Goal: Information Seeking & Learning: Learn about a topic

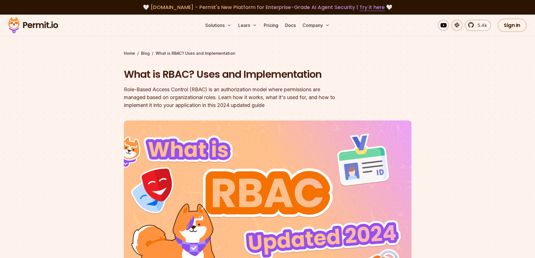
click at [37, 27] on img at bounding box center [33, 25] width 55 height 19
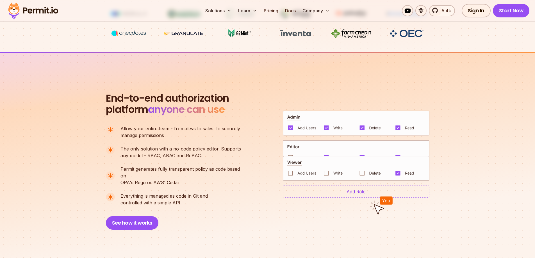
scroll to position [337, 0]
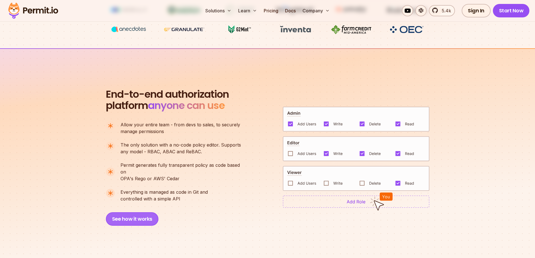
click at [140, 214] on button "See how it works" at bounding box center [132, 218] width 52 height 13
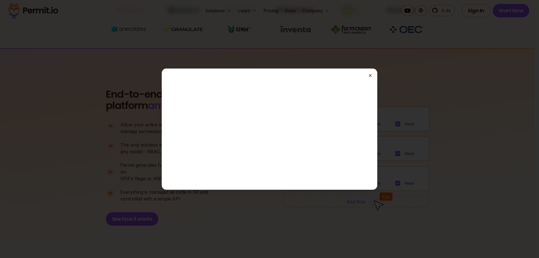
click at [370, 75] on line "button" at bounding box center [370, 75] width 2 height 2
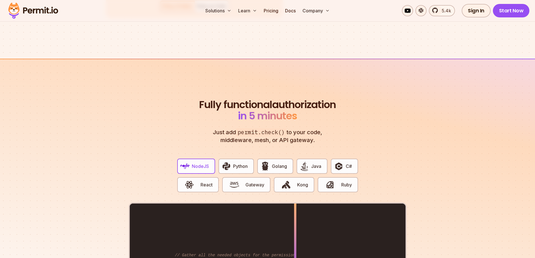
scroll to position [1066, 0]
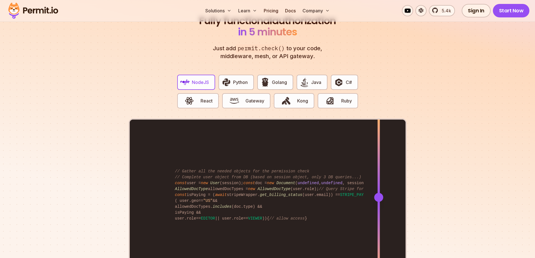
drag, startPoint x: 296, startPoint y: 190, endPoint x: 378, endPoint y: 195, distance: 81.5
click at [379, 195] on div at bounding box center [378, 197] width 2 height 155
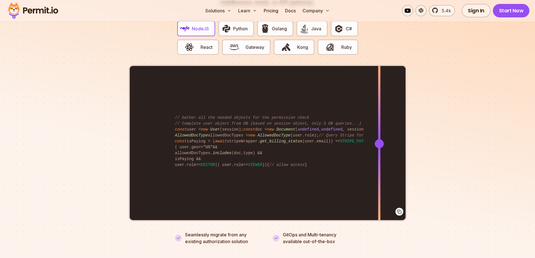
scroll to position [1123, 0]
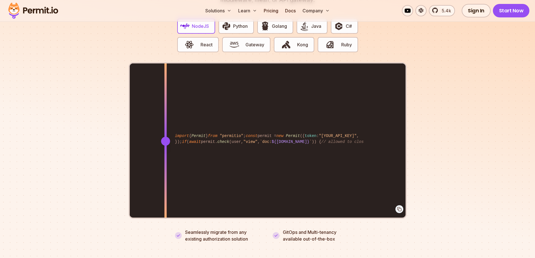
drag, startPoint x: 379, startPoint y: 134, endPoint x: 165, endPoint y: 135, distance: 213.9
click at [165, 137] on div at bounding box center [165, 141] width 9 height 9
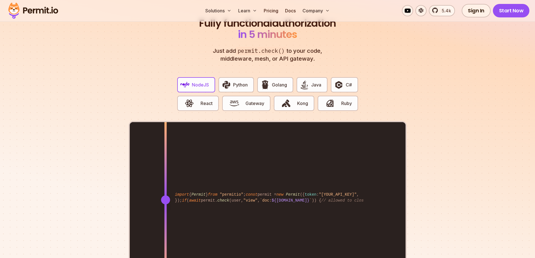
scroll to position [1066, 0]
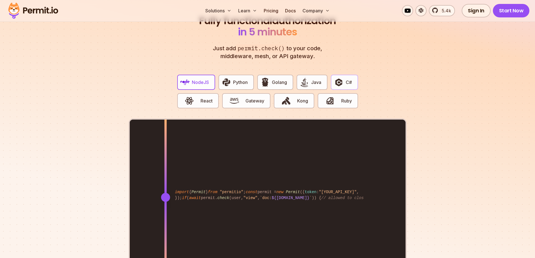
click at [340, 77] on img "button" at bounding box center [339, 82] width 10 height 10
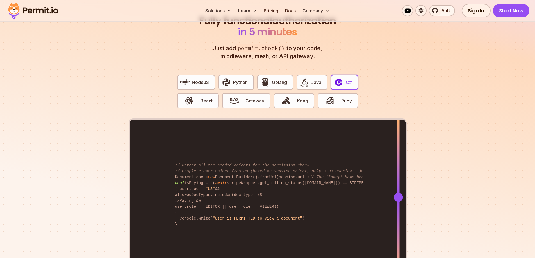
drag, startPoint x: 294, startPoint y: 188, endPoint x: 398, endPoint y: 211, distance: 106.6
click at [398, 211] on div at bounding box center [398, 197] width 2 height 155
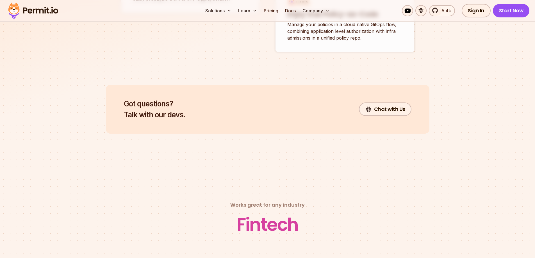
scroll to position [2386, 0]
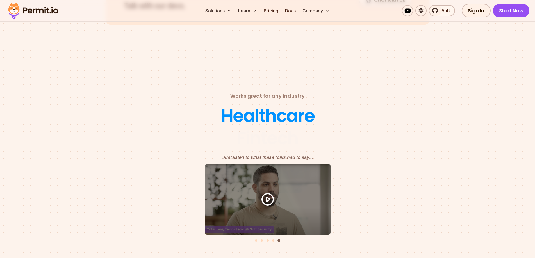
drag, startPoint x: 63, startPoint y: 13, endPoint x: 30, endPoint y: 14, distance: 32.9
click at [30, 14] on div "Solutions Learn Pricing Docs Company 5.4k Sign In Start Now" at bounding box center [267, 11] width 535 height 22
click at [36, 10] on img at bounding box center [33, 10] width 55 height 19
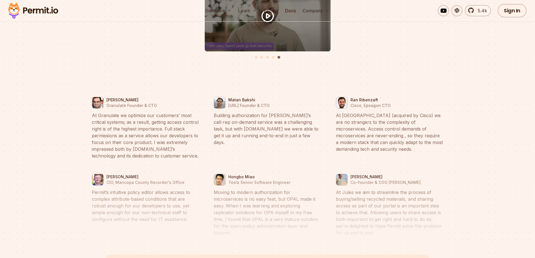
scroll to position [0, 0]
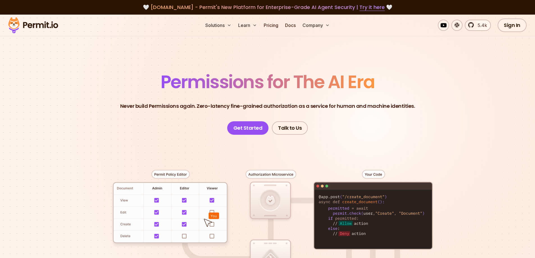
drag, startPoint x: 21, startPoint y: 15, endPoint x: 81, endPoint y: 29, distance: 61.1
click at [79, 22] on div "Solutions Learn Pricing Docs Company 5.4k Sign In Start Now" at bounding box center [267, 26] width 535 height 22
